Goal: Navigation & Orientation: Find specific page/section

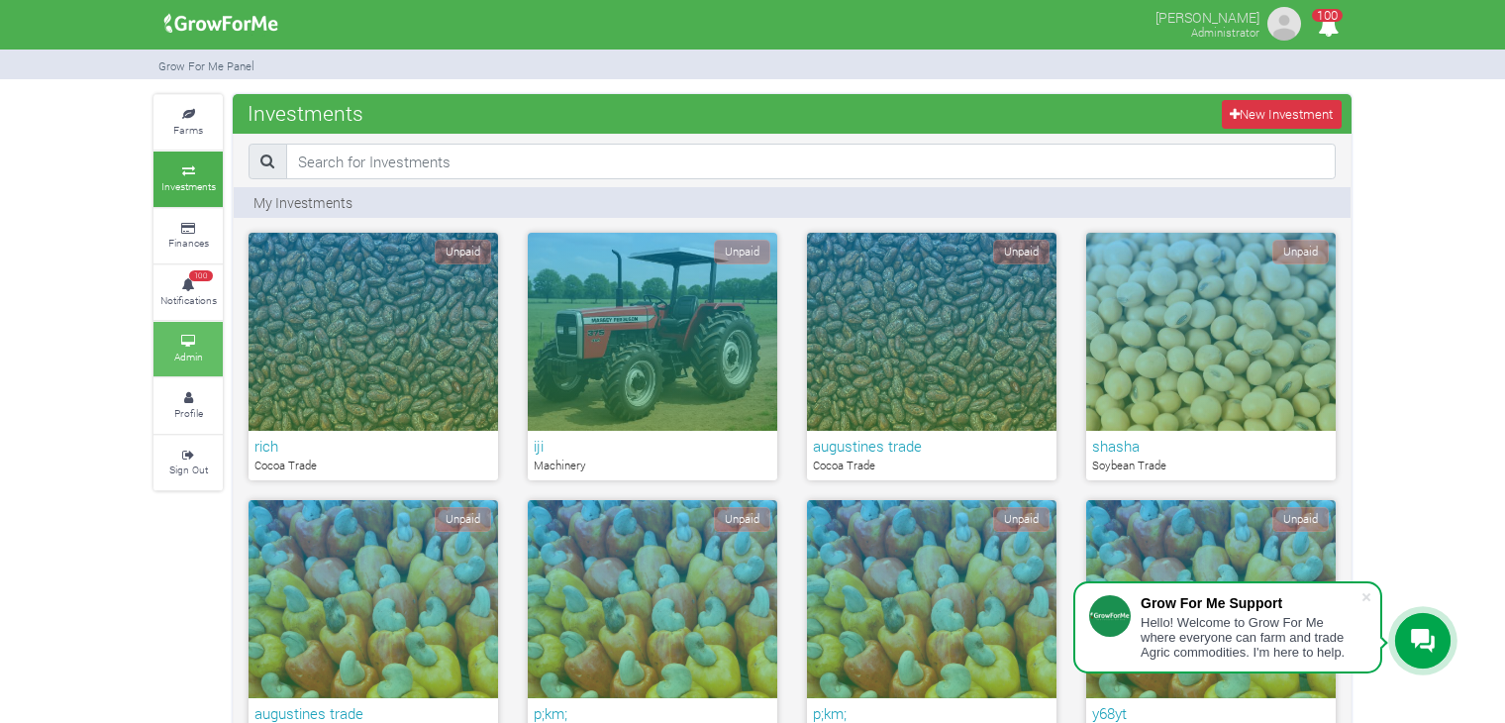
click at [175, 330] on link "Admin" at bounding box center [187, 349] width 69 height 54
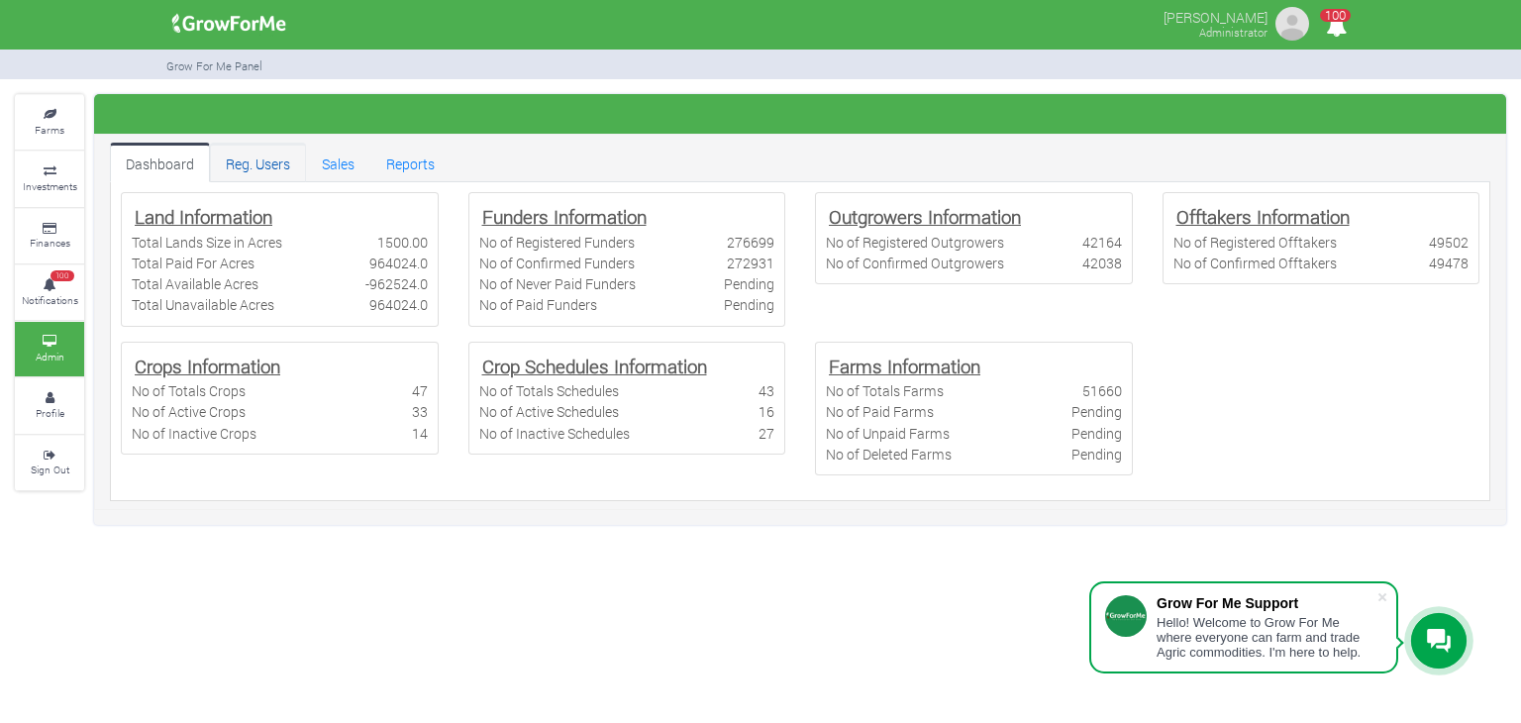
click at [249, 167] on link "Reg. Users" at bounding box center [258, 163] width 96 height 40
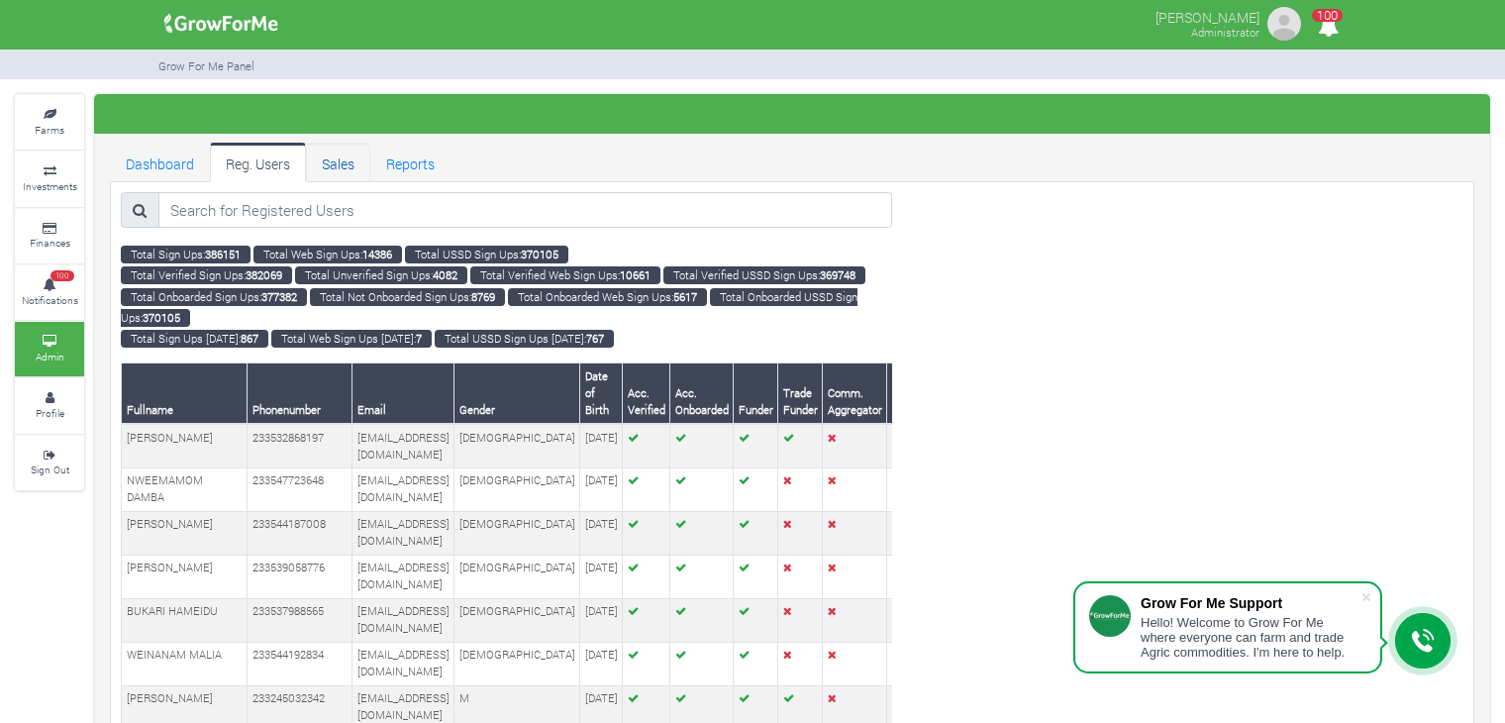
click at [325, 171] on link "Sales" at bounding box center [338, 163] width 64 height 40
